Goal: Information Seeking & Learning: Learn about a topic

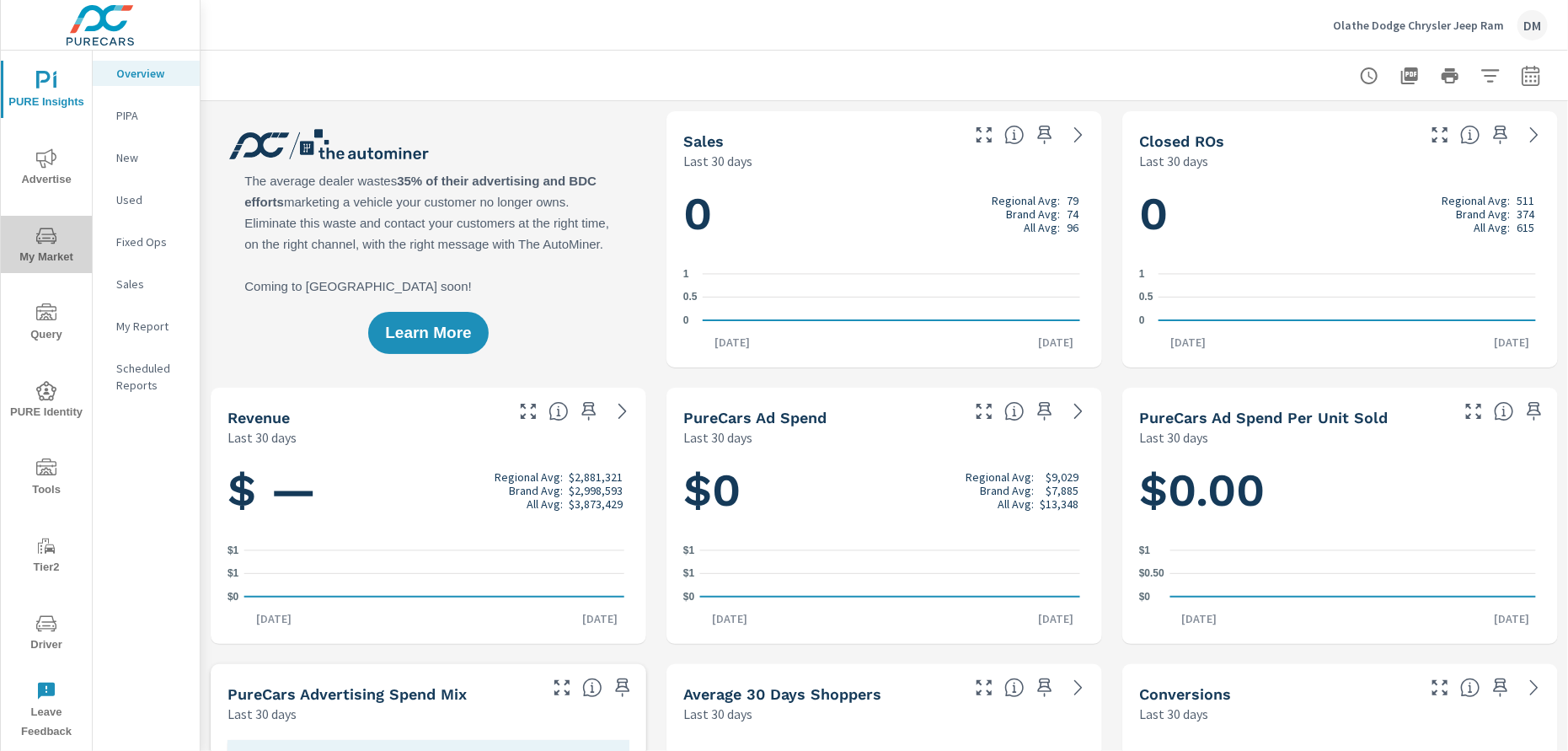
click at [34, 241] on span "My Market" at bounding box center [46, 246] width 81 height 41
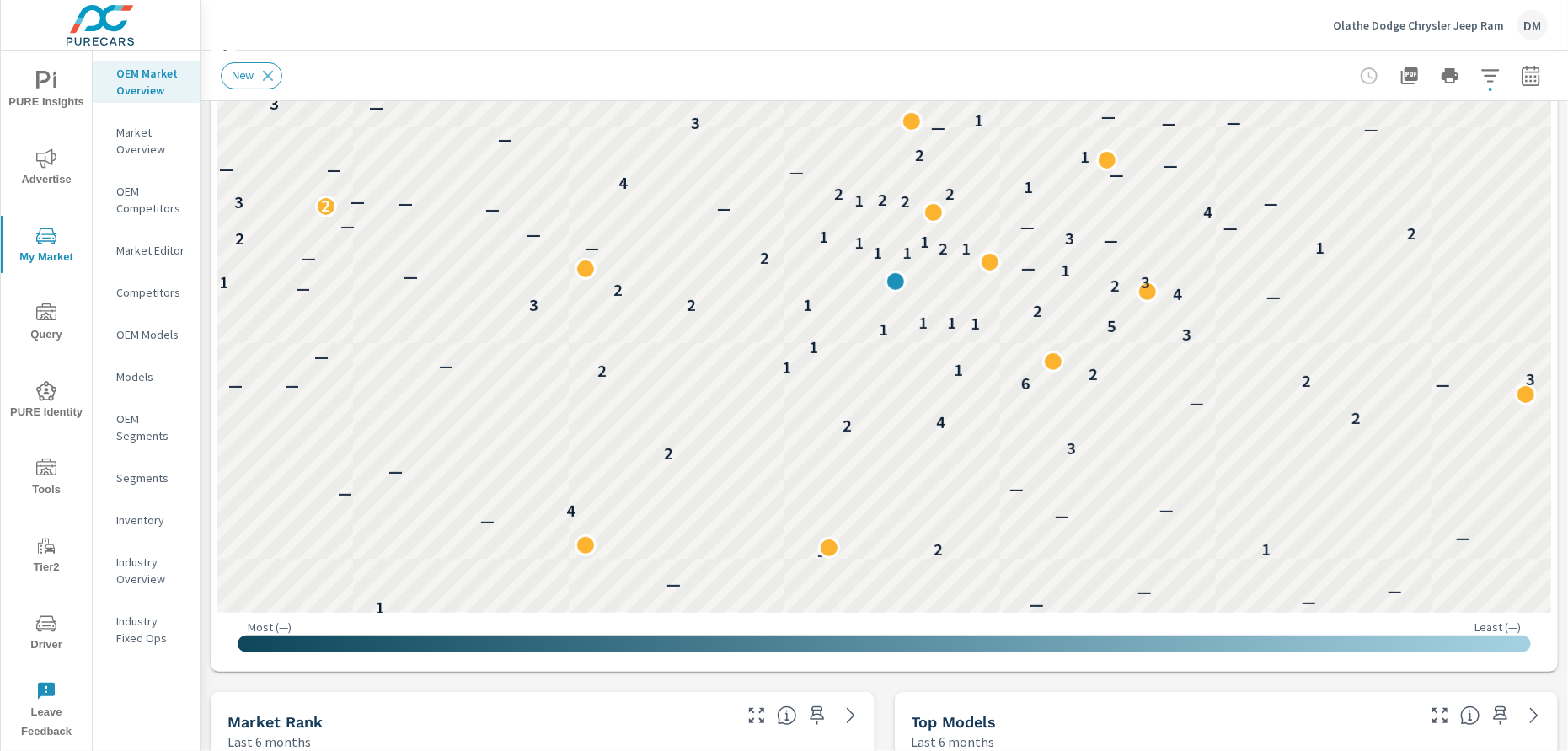
scroll to position [170, 0]
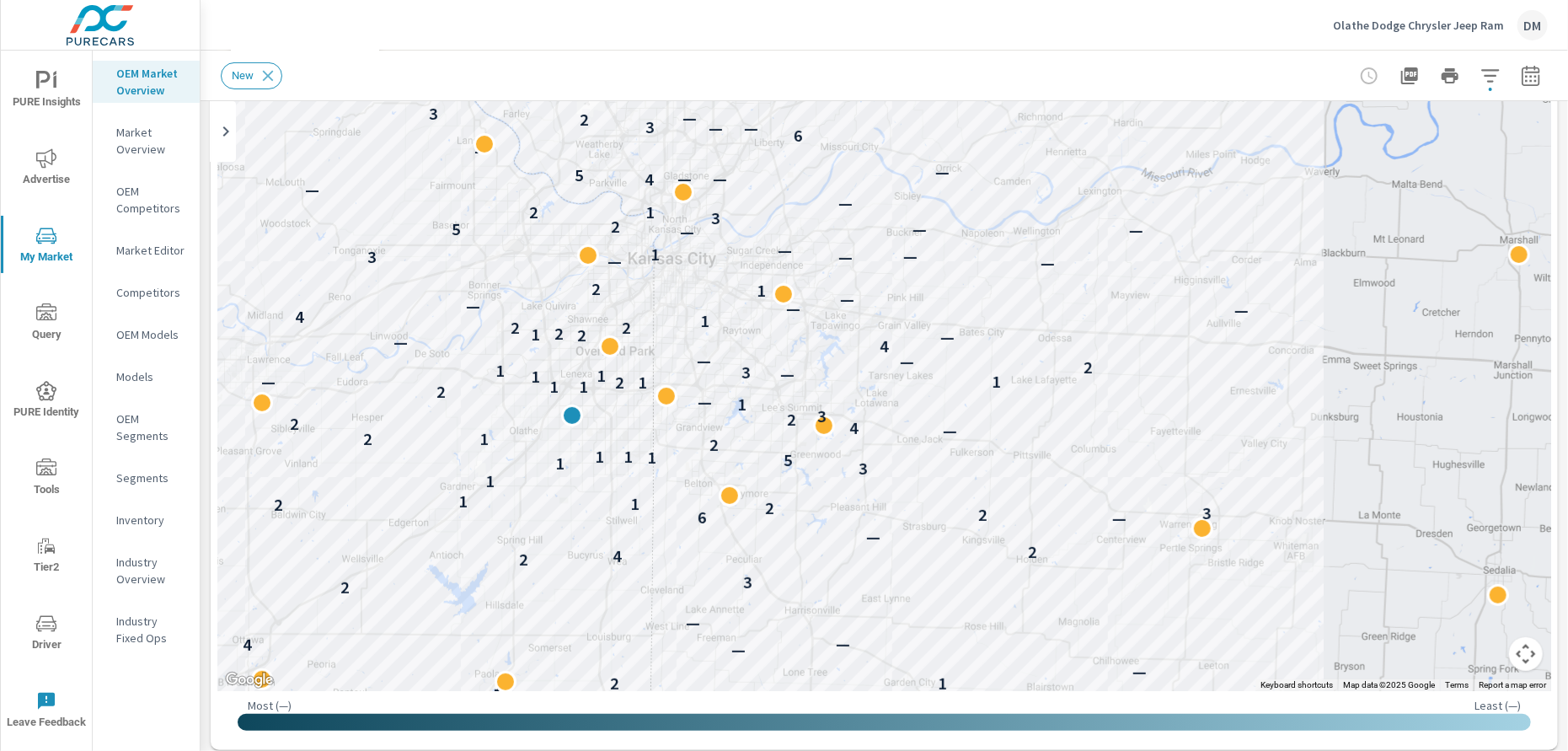
drag, startPoint x: 1292, startPoint y: 416, endPoint x: 968, endPoint y: 473, distance: 329.0
click at [968, 473] on div "— 1 — — — — — — 1 — 1 — — — 1 — 1 1 — — — — — 1 1 2 — — — 4 — — — — 2 3 2 4 2 —…" at bounding box center [1188, 758] width 1254 height 707
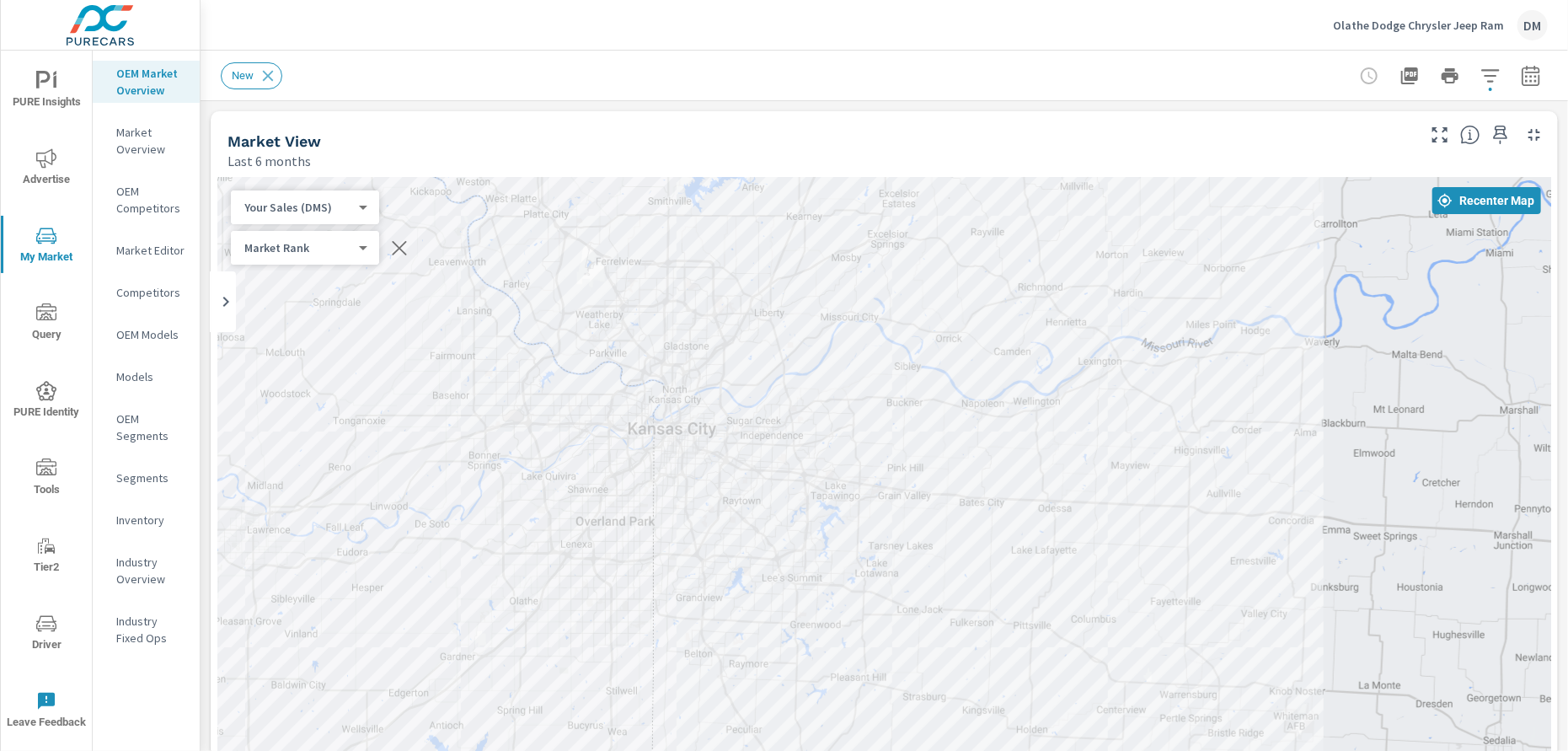
click at [320, 197] on div "Your Sales (DMS) 1 ​" at bounding box center [305, 207] width 149 height 34
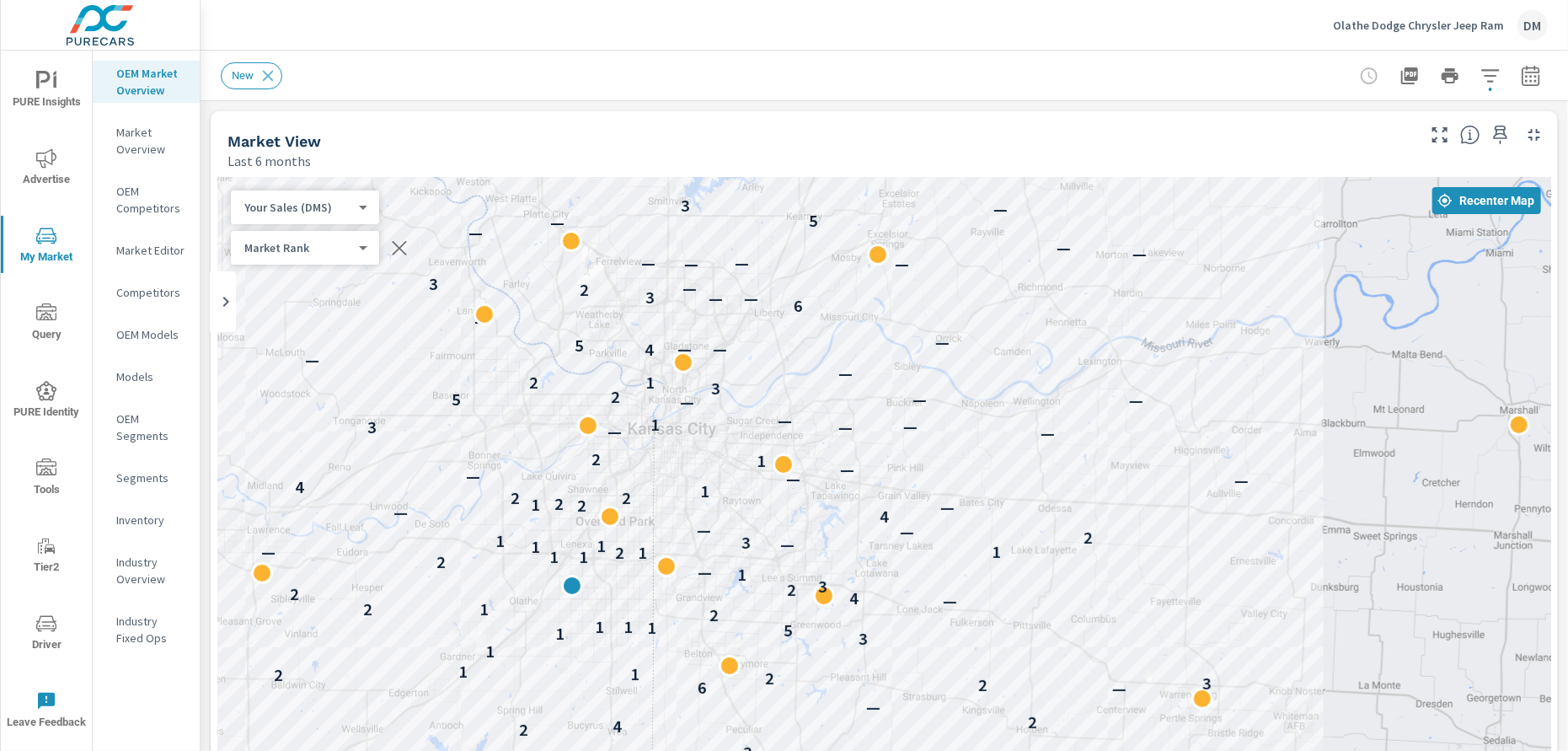
click at [351, 205] on body "PURE Insights Advertise My Market Query PURE Identity Tools Tier2 Driver Leave …" at bounding box center [784, 376] width 1568 height 751
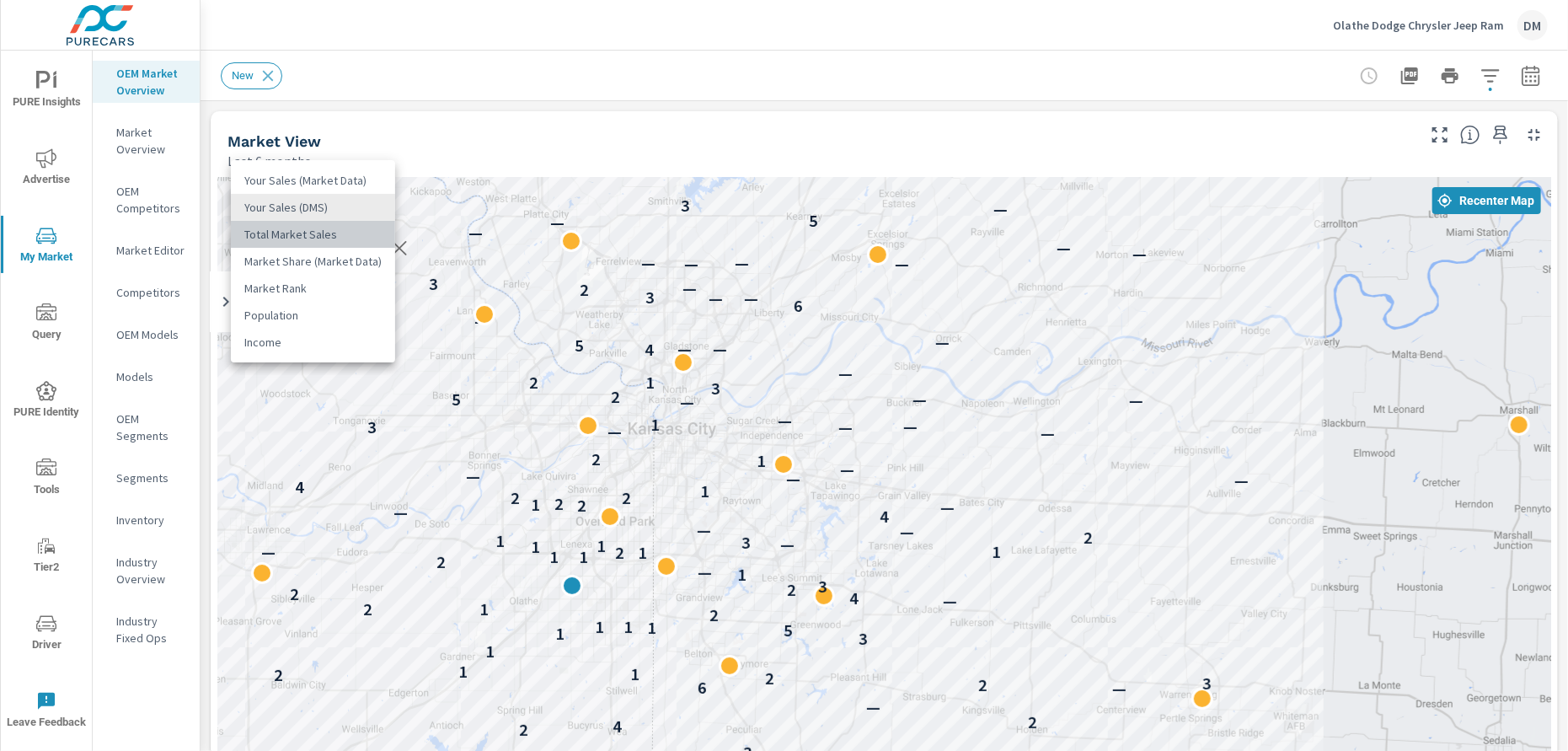
click at [323, 233] on li "Total Market Sales" at bounding box center [313, 234] width 165 height 27
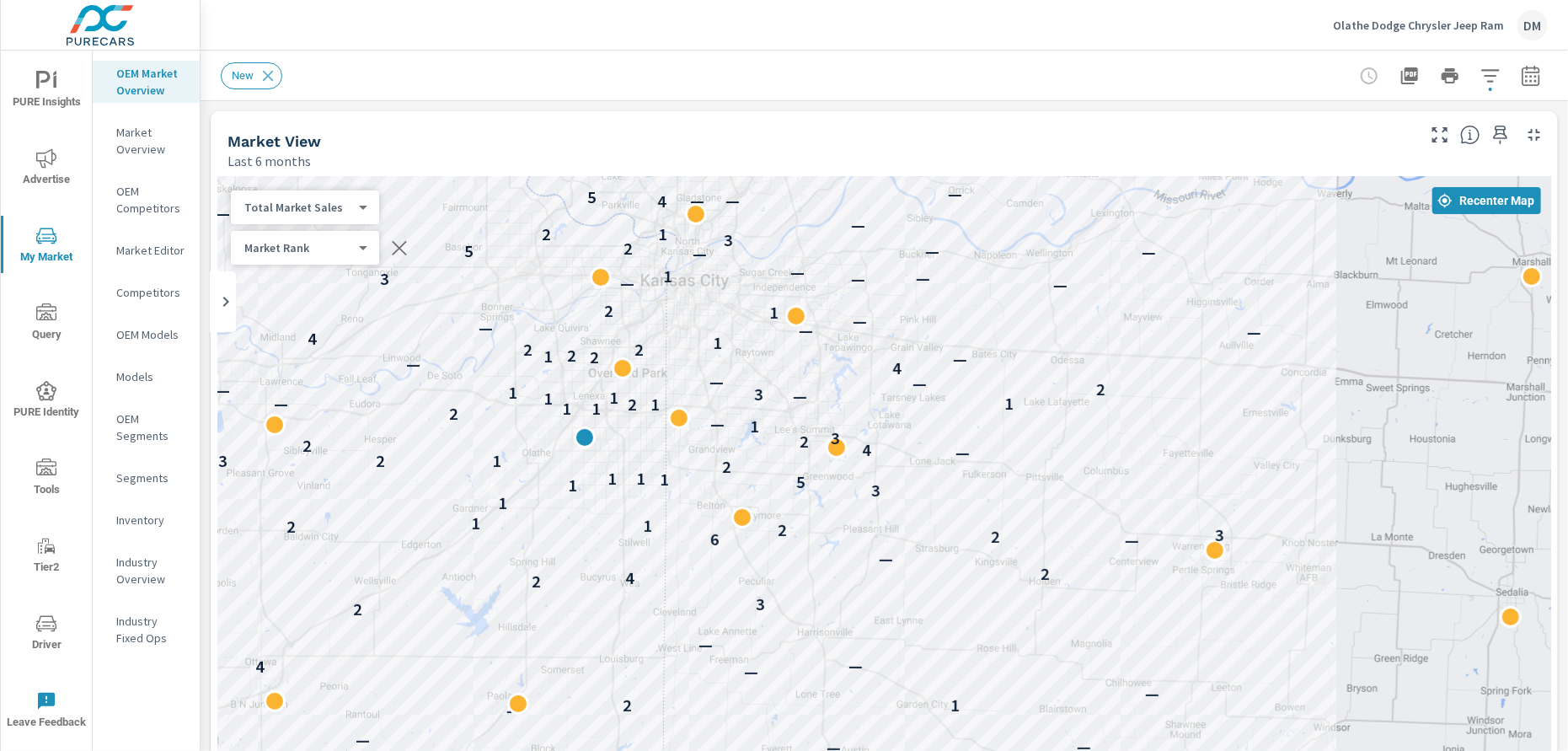
drag, startPoint x: 1114, startPoint y: 602, endPoint x: 1126, endPoint y: 454, distance: 148.5
click at [1126, 454] on div "— 1 — — — — — — 1 — 1 — — — 1 — 1 1 — — — — — 1 1 2 — — — 4 — — — — 2 3 2 4 2 —…" at bounding box center [1524, 724] width 1254 height 707
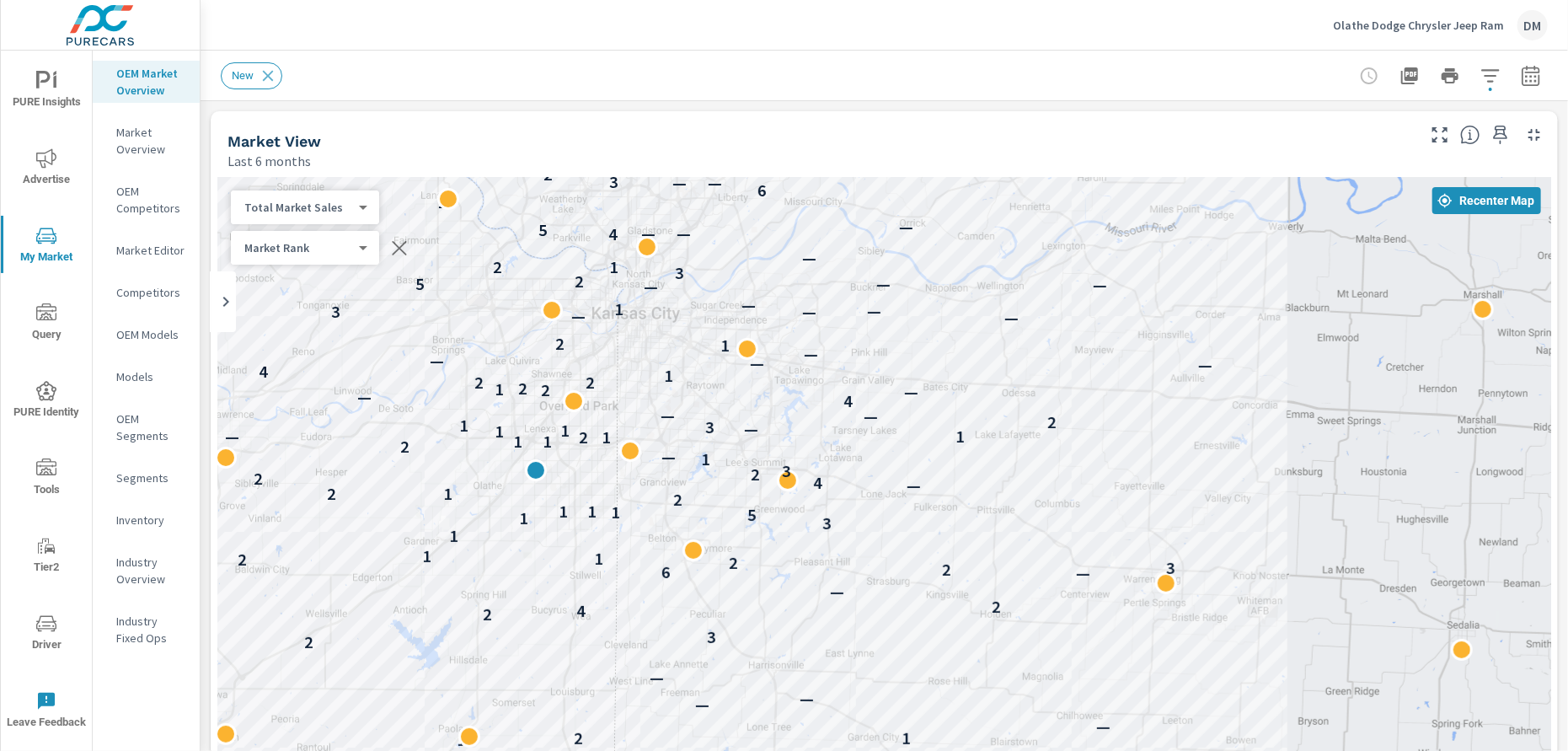
drag, startPoint x: 1305, startPoint y: 569, endPoint x: 1251, endPoint y: 602, distance: 63.3
click at [1480, 78] on icon "button" at bounding box center [1490, 76] width 20 height 20
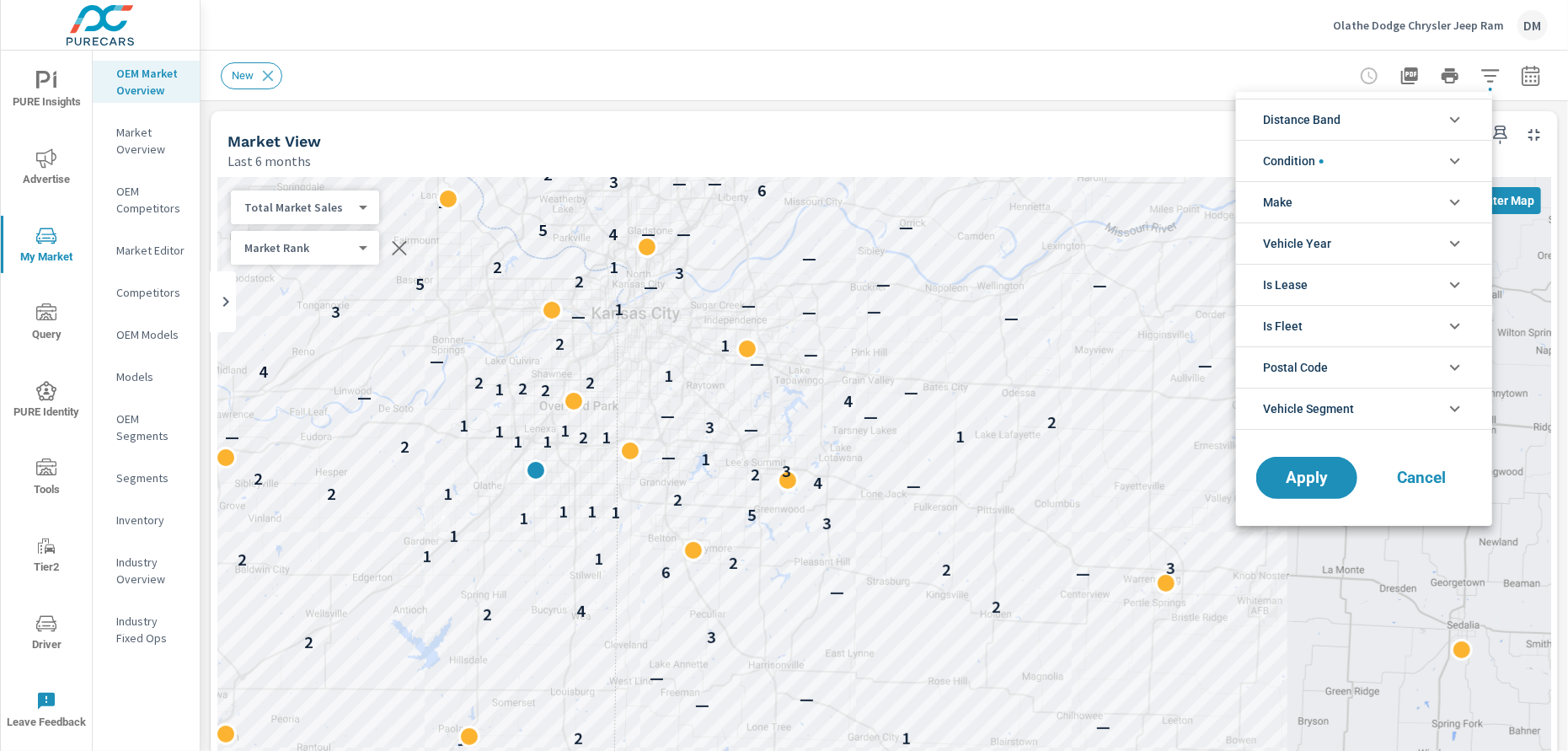
click at [1440, 120] on li "Distance Band" at bounding box center [1363, 119] width 256 height 41
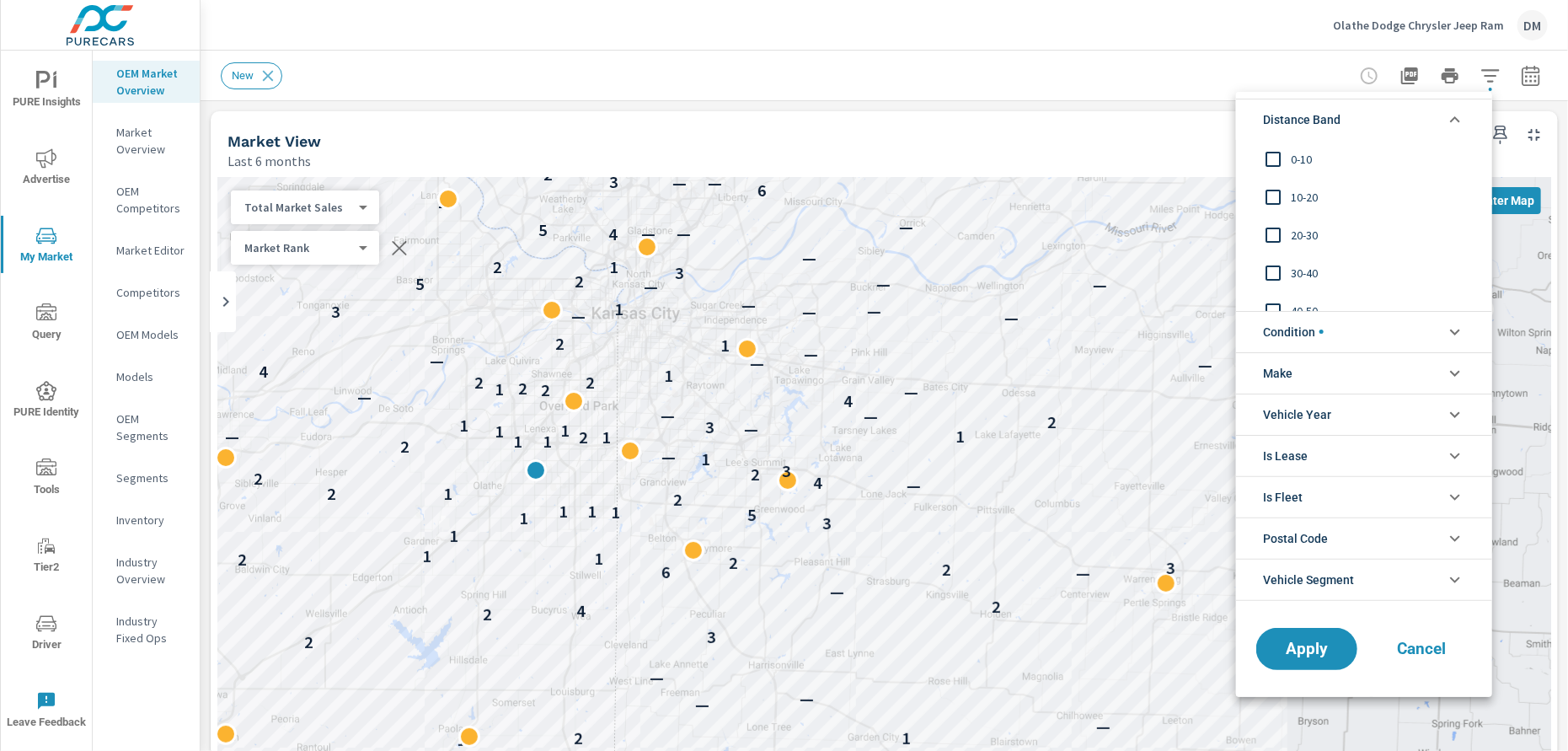
click at [1270, 156] on input "filter options" at bounding box center [1273, 159] width 36 height 36
click at [1274, 190] on input "filter options" at bounding box center [1273, 198] width 36 height 36
click at [1269, 232] on input "filter options" at bounding box center [1273, 235] width 36 height 36
click at [1306, 645] on span "Apply" at bounding box center [1307, 649] width 69 height 16
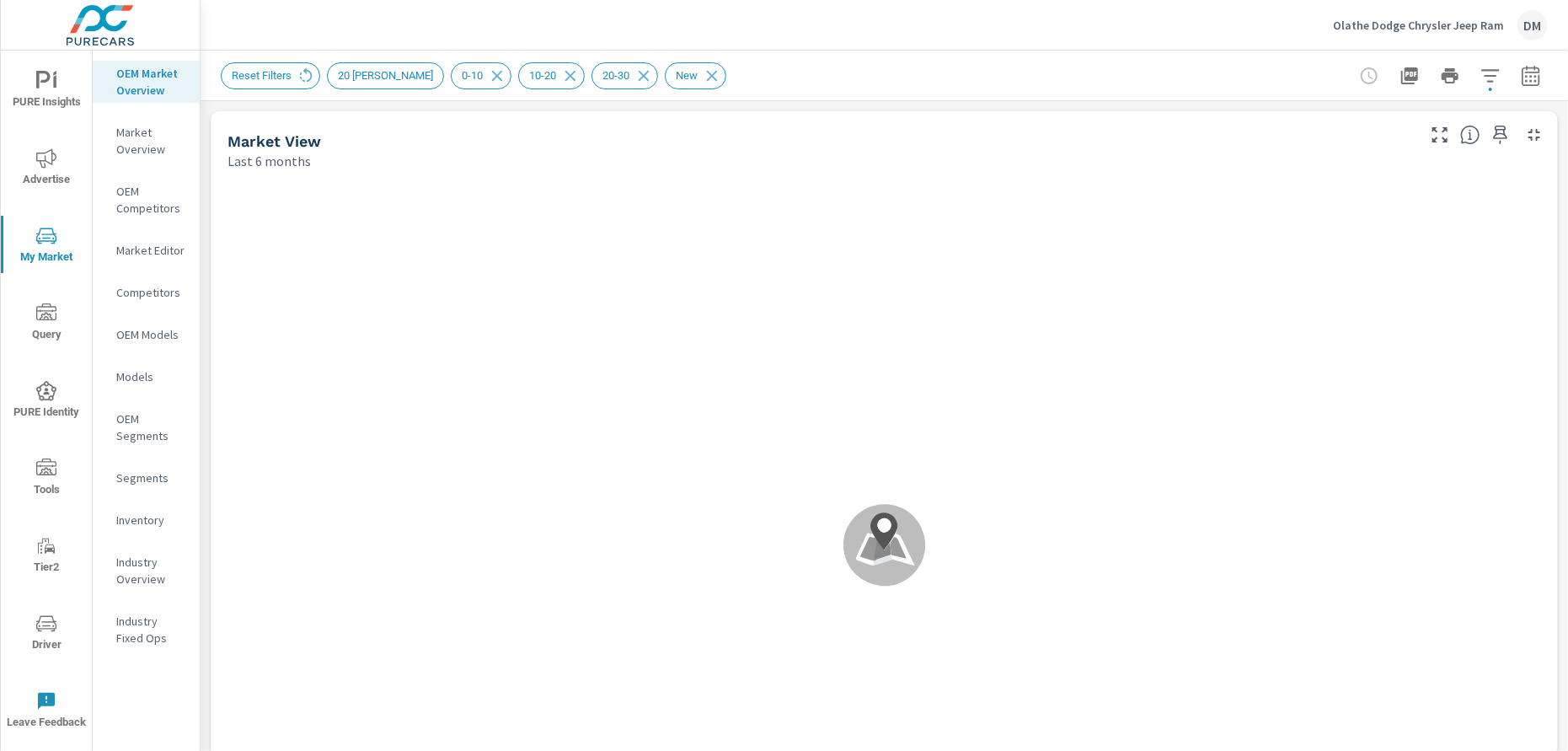
drag, startPoint x: 1560, startPoint y: 99, endPoint x: 1564, endPoint y: 321, distance: 222.0
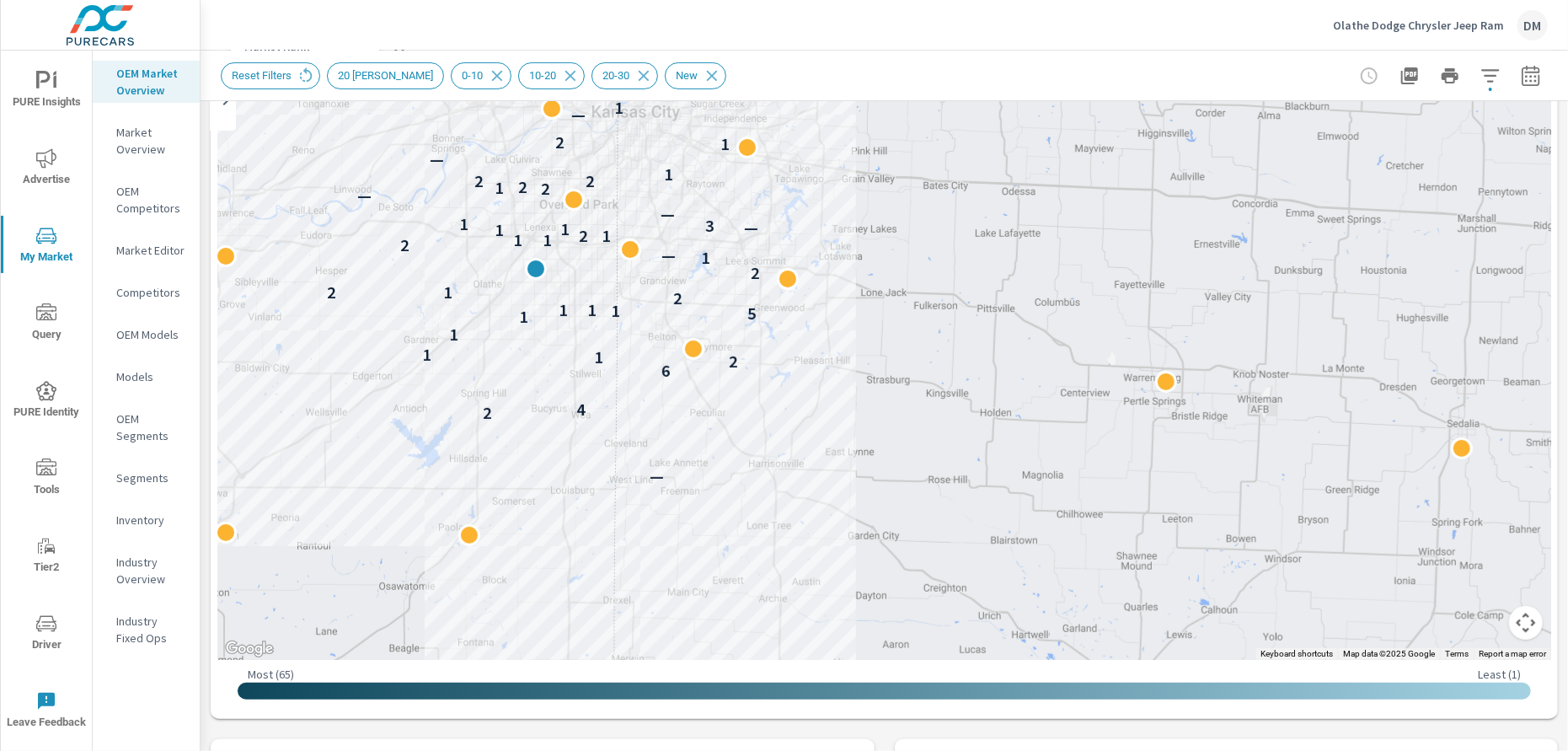
scroll to position [116, 0]
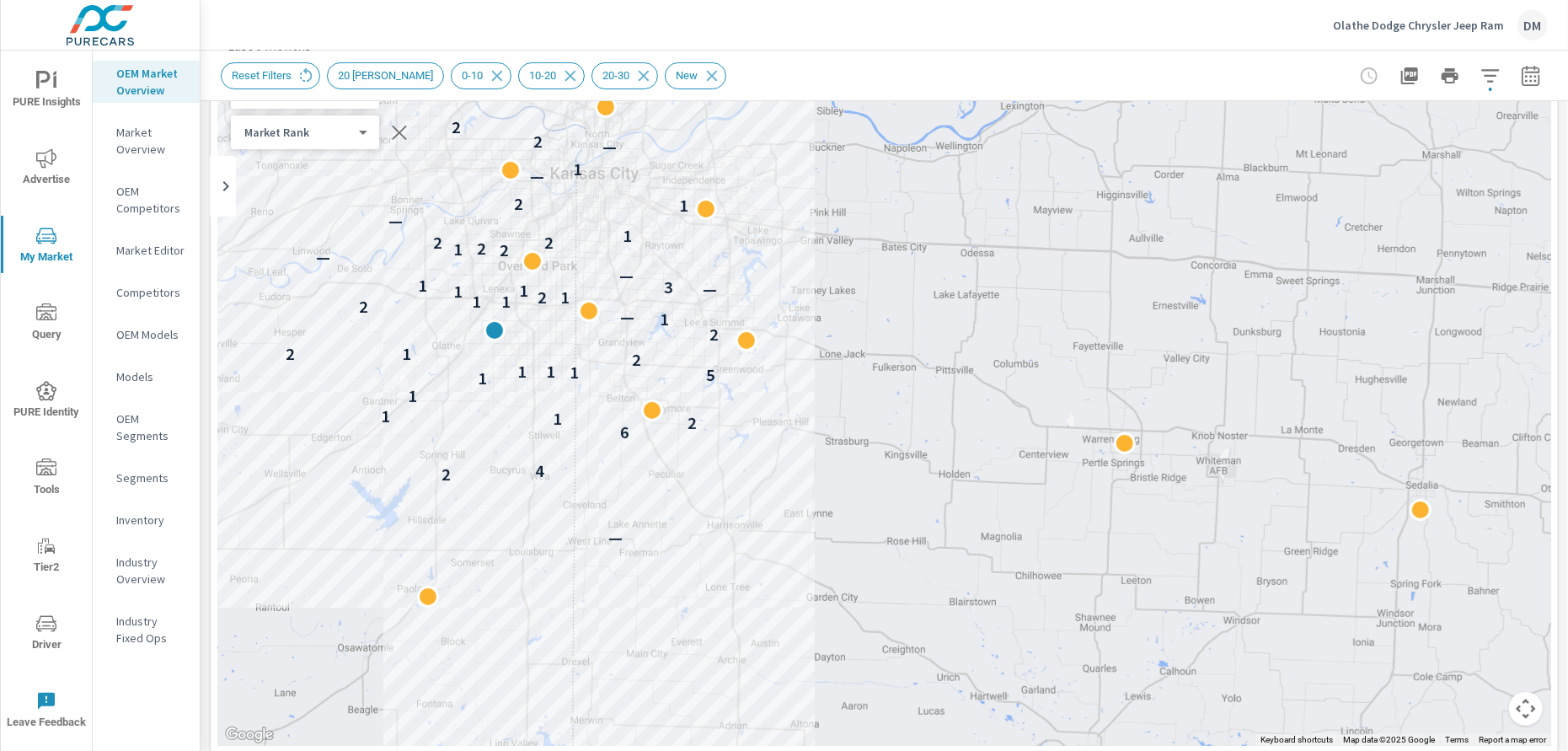
drag, startPoint x: 880, startPoint y: 350, endPoint x: 837, endPoint y: 326, distance: 49.2
click at [837, 326] on div "— 2 4 6 2 1 1 1 1 5 1 1 1 2 1 2 2 1 — 2 1 1 1 2 1 1 — 3 1 — — 2 1 2 2 2 1 — 1 2…" at bounding box center [883, 403] width 1333 height 684
